Goal: Go to known website: Access a specific website the user already knows

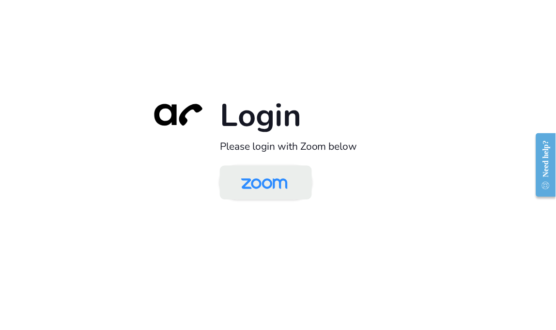
click at [278, 171] on img at bounding box center [264, 183] width 67 height 31
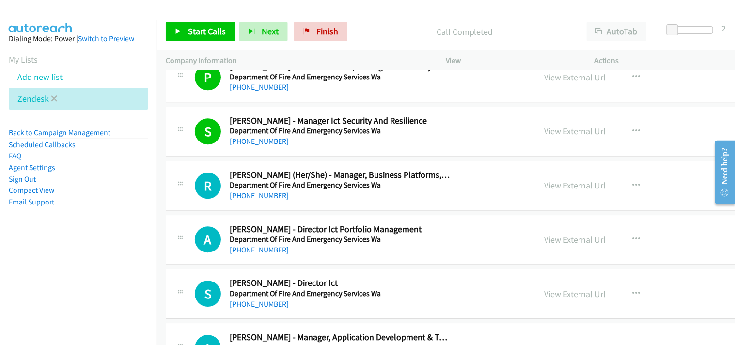
click at [54, 93] on link at bounding box center [54, 98] width 7 height 11
